Goal: Find contact information: Find contact information

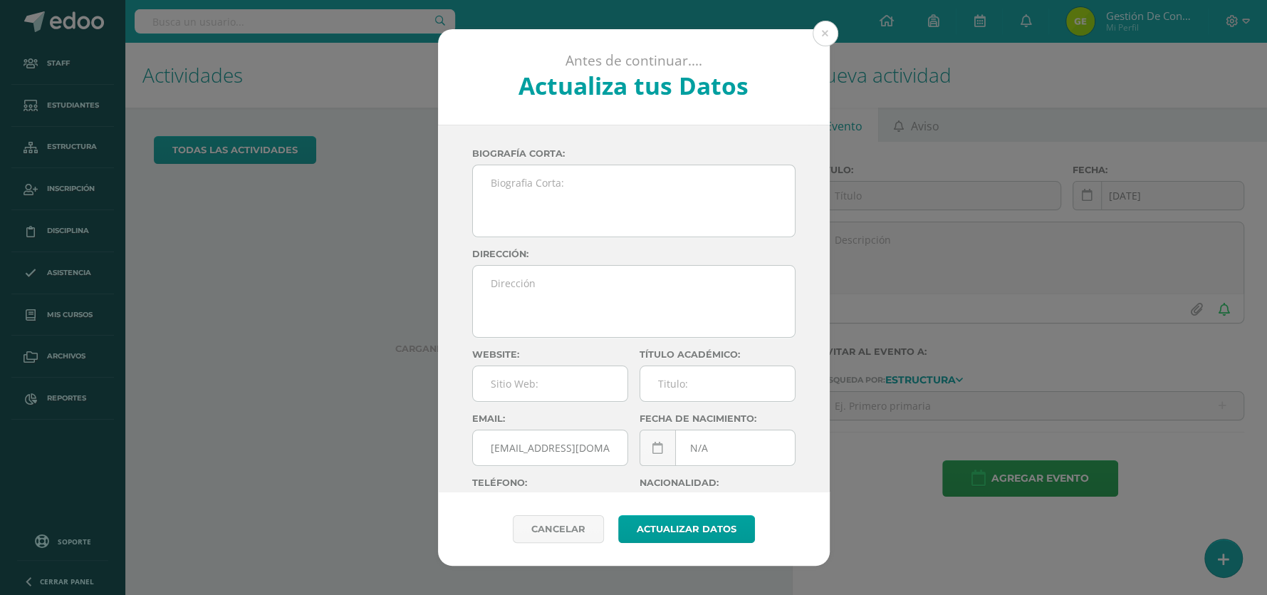
click at [837, 29] on div "Antes de continuar.... Actualiza tus Datos Gestión de Convivencia 6mZEfkQDv5URC…" at bounding box center [633, 297] width 1255 height 537
click at [241, 26] on div "Antes de continuar.... Actualiza tus Datos Gestión de Convivencia 6mZEfkQDv5URC…" at bounding box center [633, 297] width 1267 height 595
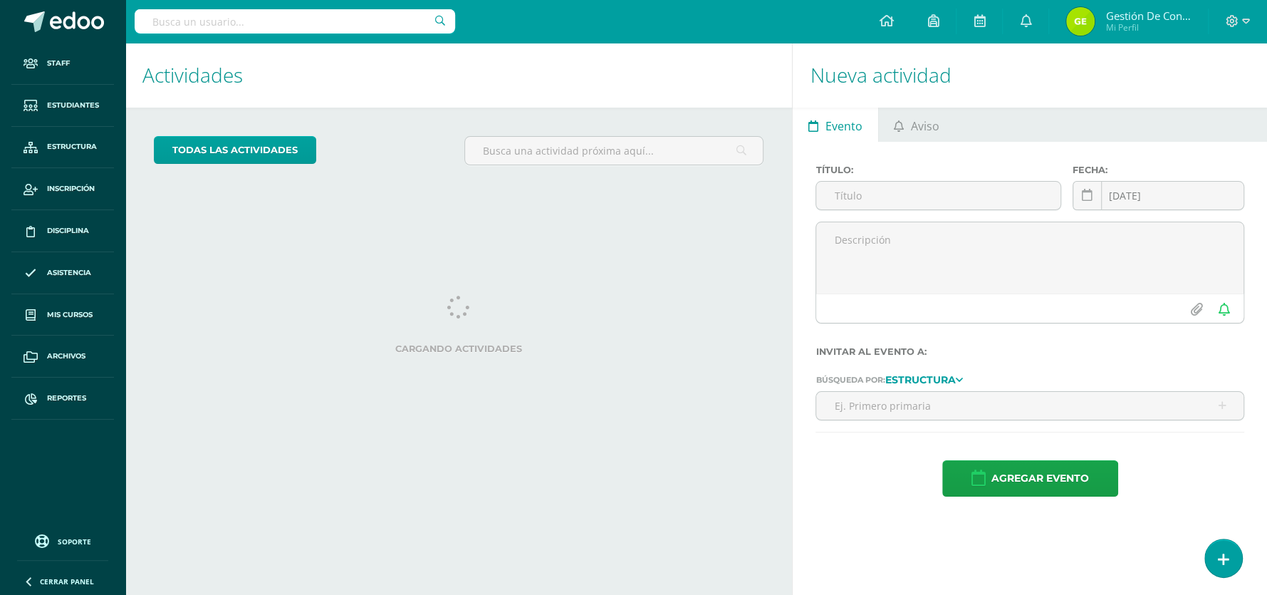
click at [295, 30] on input "text" at bounding box center [295, 21] width 320 height 24
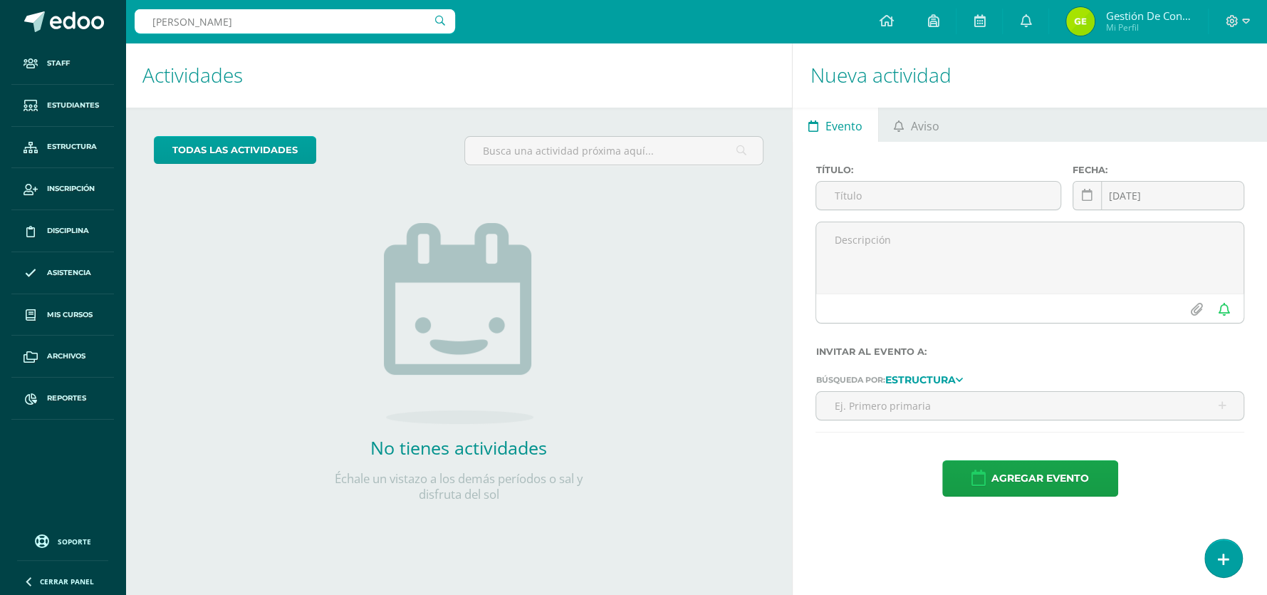
type input "vicente mora"
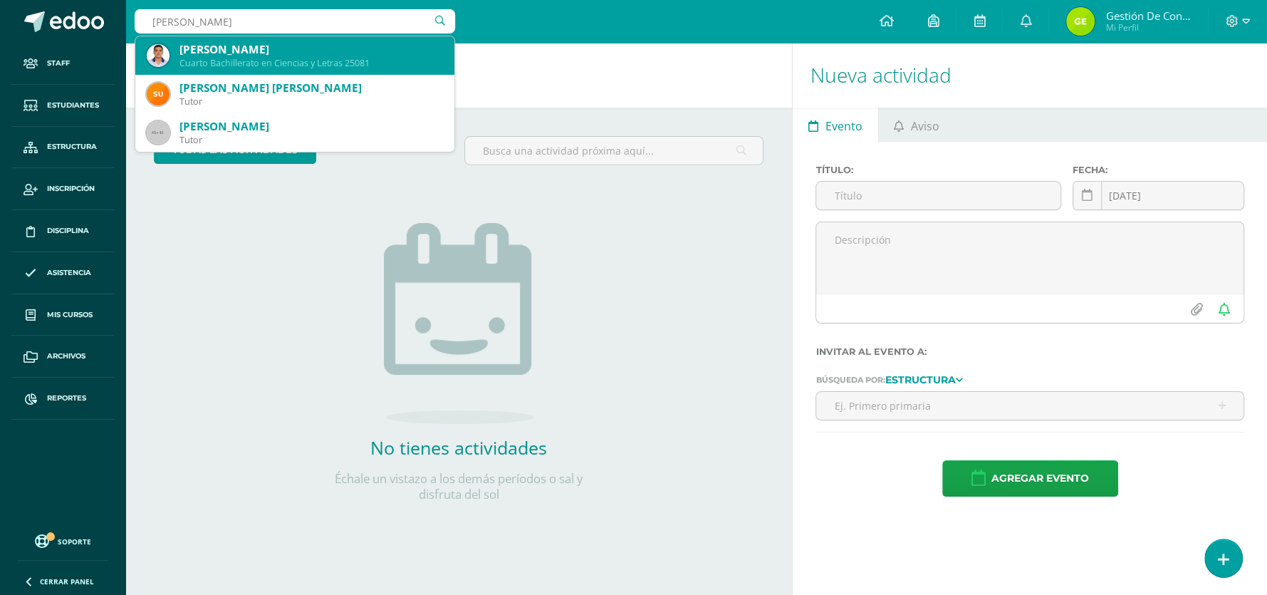
click at [271, 58] on div "Cuarto Bachillerato en Ciencias y Letras 25081" at bounding box center [310, 63] width 263 height 12
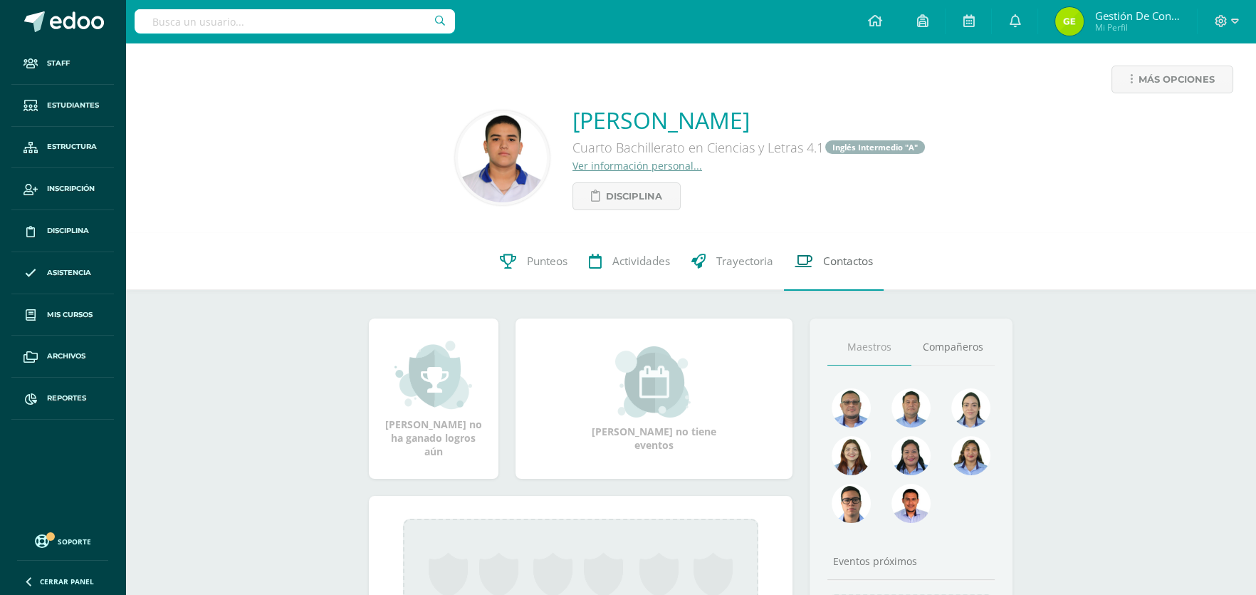
click at [829, 270] on link "Contactos" at bounding box center [834, 261] width 100 height 57
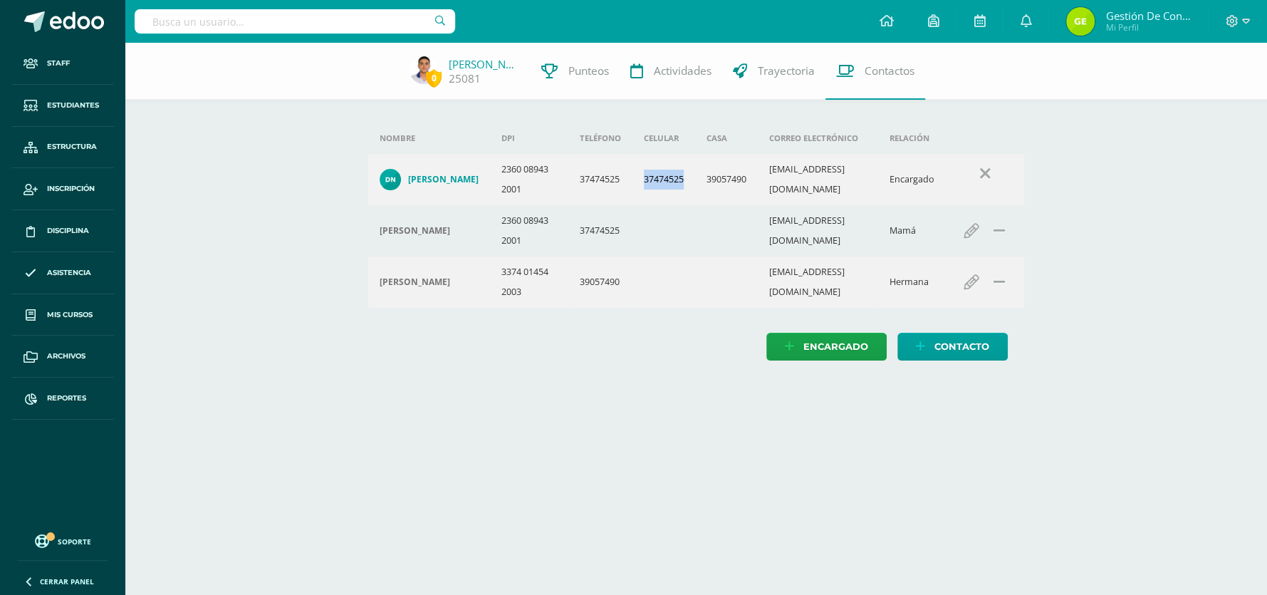
drag, startPoint x: 632, startPoint y: 191, endPoint x: 677, endPoint y: 188, distance: 44.9
click at [677, 188] on td "37474525" at bounding box center [663, 179] width 63 height 51
